Goal: Transaction & Acquisition: Purchase product/service

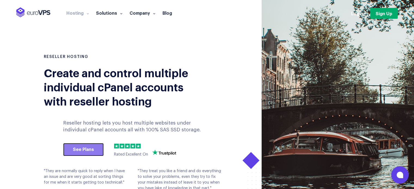
click at [81, 149] on link "See Plans" at bounding box center [83, 149] width 41 height 13
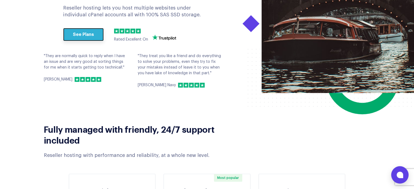
scroll to position [82, 0]
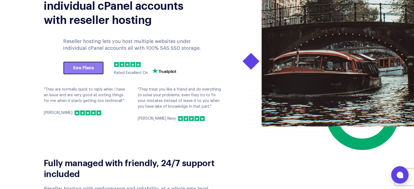
click at [84, 69] on link "See Plans" at bounding box center [83, 68] width 41 height 13
click at [89, 66] on link "See Plans" at bounding box center [83, 68] width 41 height 13
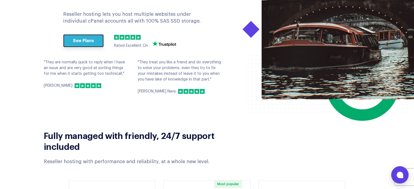
scroll to position [0, 0]
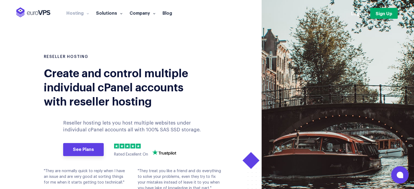
click at [10, 143] on section "RESELLER HOSTING Create and control multiple individual cPanel accounts with re…" at bounding box center [207, 104] width 414 height 208
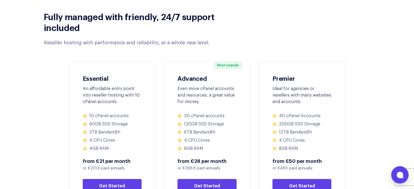
scroll to position [245, 0]
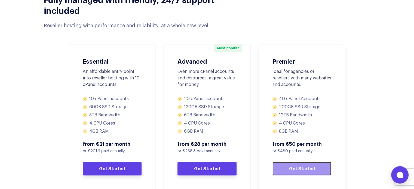
click at [306, 171] on link "Get Started" at bounding box center [302, 169] width 59 height 14
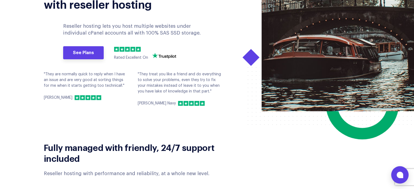
scroll to position [109, 0]
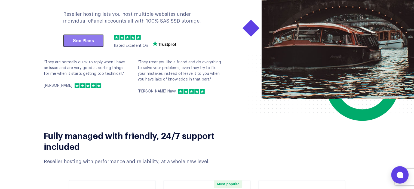
click at [81, 44] on link "See Plans" at bounding box center [83, 40] width 41 height 13
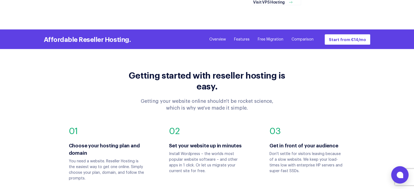
scroll to position [490, 0]
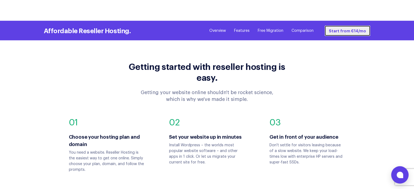
click at [348, 30] on link "Start from €14/mo" at bounding box center [348, 30] width 46 height 11
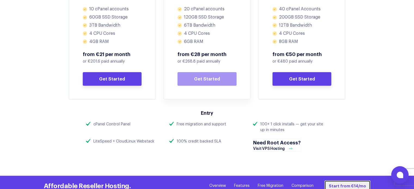
scroll to position [300, 0]
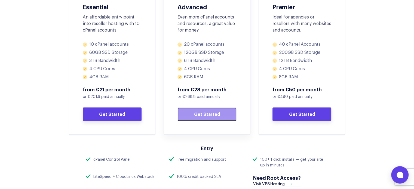
click at [204, 115] on link "Get Started" at bounding box center [207, 115] width 59 height 14
